Goal: Book appointment/travel/reservation

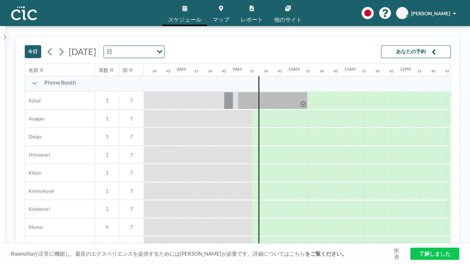
scroll to position [183, 408]
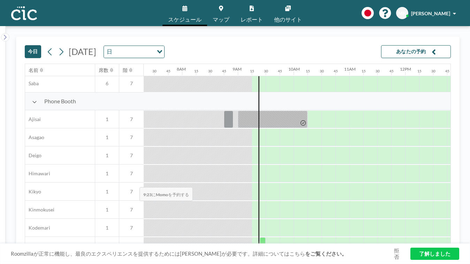
click at [260, 238] on div at bounding box center [263, 246] width 6 height 17
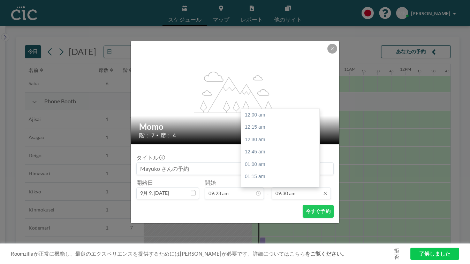
scroll to position [423, 0]
click at [289, 188] on input "09:30 am" at bounding box center [300, 194] width 59 height 12
click at [263, 222] on div "11:30 am" at bounding box center [280, 228] width 78 height 13
type input "11:30 am"
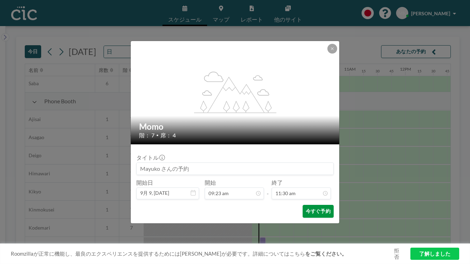
scroll to position [0, 0]
click at [302, 205] on button "今すぐ予約" at bounding box center [317, 211] width 31 height 13
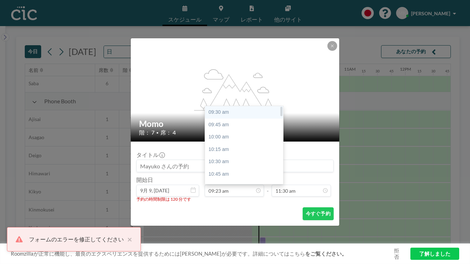
click at [238, 106] on div "09:30 am" at bounding box center [244, 112] width 78 height 13
type input "09:30 am"
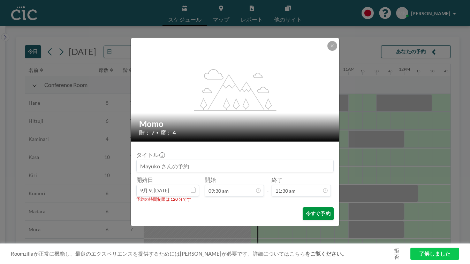
scroll to position [0, 419]
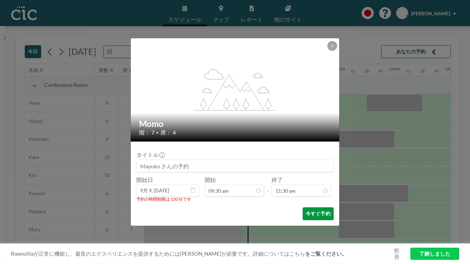
click at [302, 208] on button "今すぐ予約" at bounding box center [317, 214] width 31 height 13
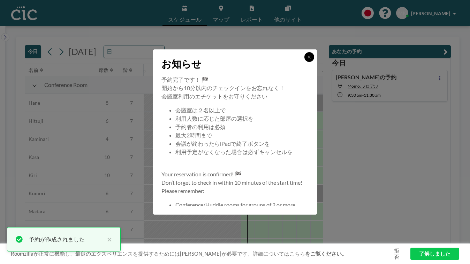
click at [307, 59] on icon at bounding box center [309, 57] width 4 height 4
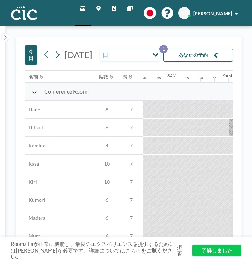
scroll to position [0, 419]
